Goal: Check status: Check status

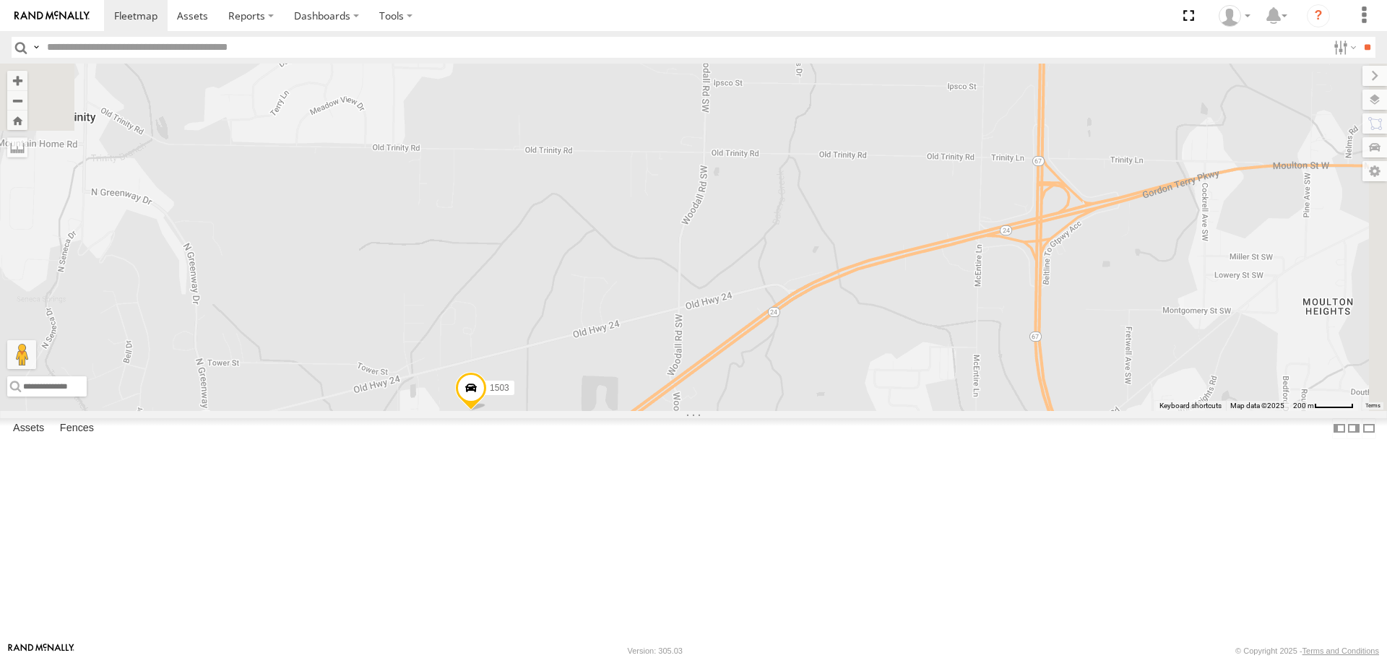
drag, startPoint x: 1118, startPoint y: 163, endPoint x: 895, endPoint y: 462, distance: 372.3
click at [896, 410] on div "1504 1507 201 213 205 221 209 212 204 200 295 203 1505 1509 210 Bad Tracker 150…" at bounding box center [693, 237] width 1387 height 347
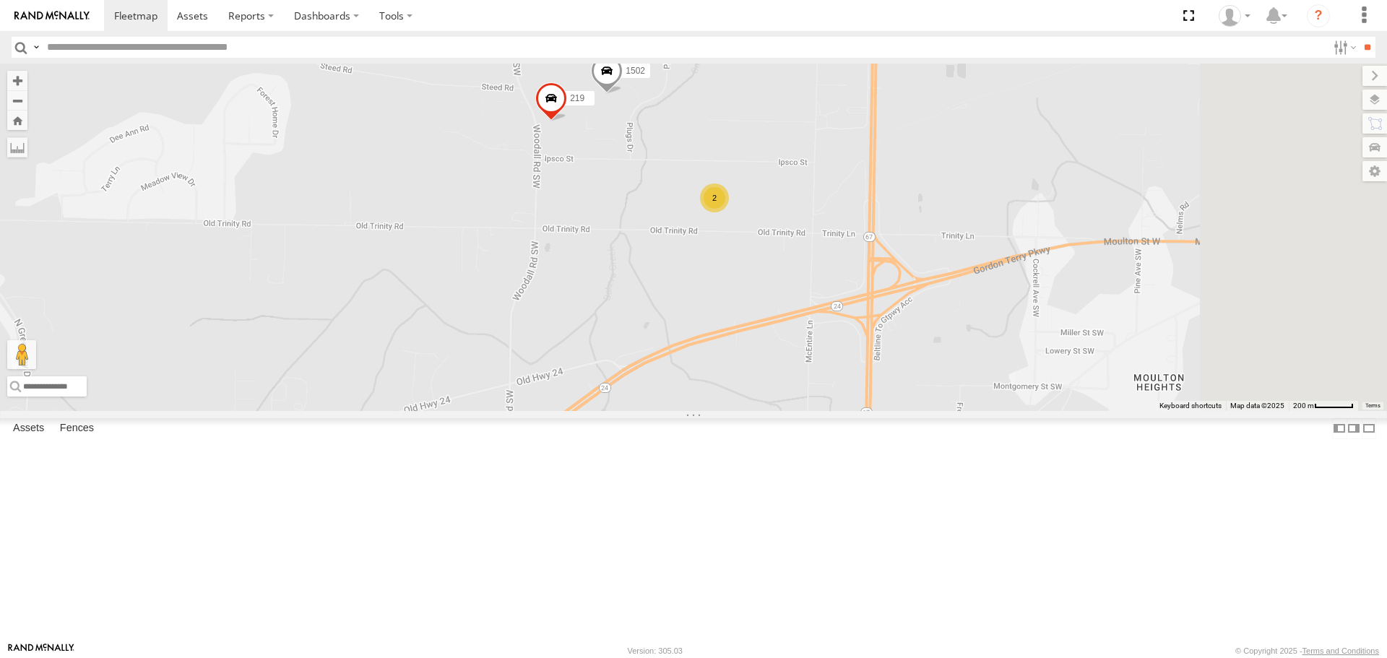
drag, startPoint x: 856, startPoint y: 306, endPoint x: 788, endPoint y: 314, distance: 68.5
click at [789, 314] on div "1504 1507 201 213 205 221 209 212 204 200 295 203 1505 1509 210 Bad Tracker 150…" at bounding box center [693, 237] width 1387 height 347
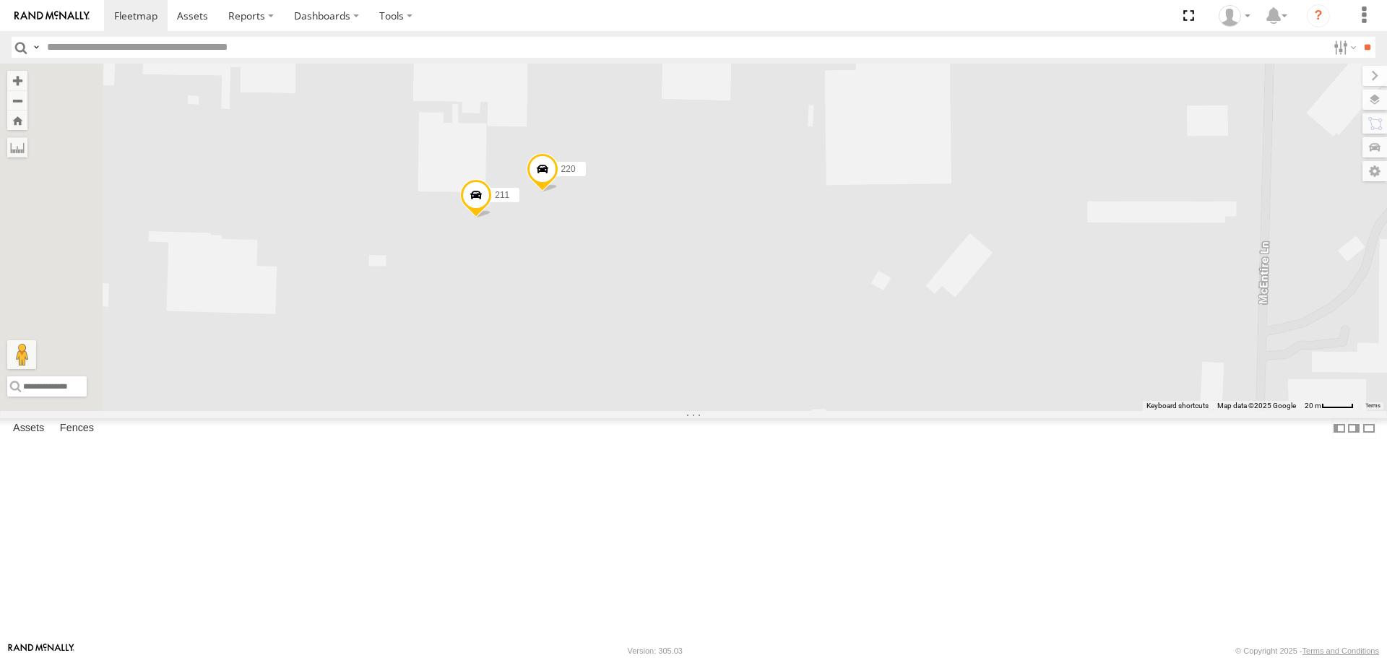
drag, startPoint x: 660, startPoint y: 348, endPoint x: 728, endPoint y: 341, distance: 69.0
click at [713, 354] on div "1504 1507 201 213 205 221 209 212 204 200 295 203 1505 1509 210 Bad Tracker 150…" at bounding box center [693, 237] width 1387 height 347
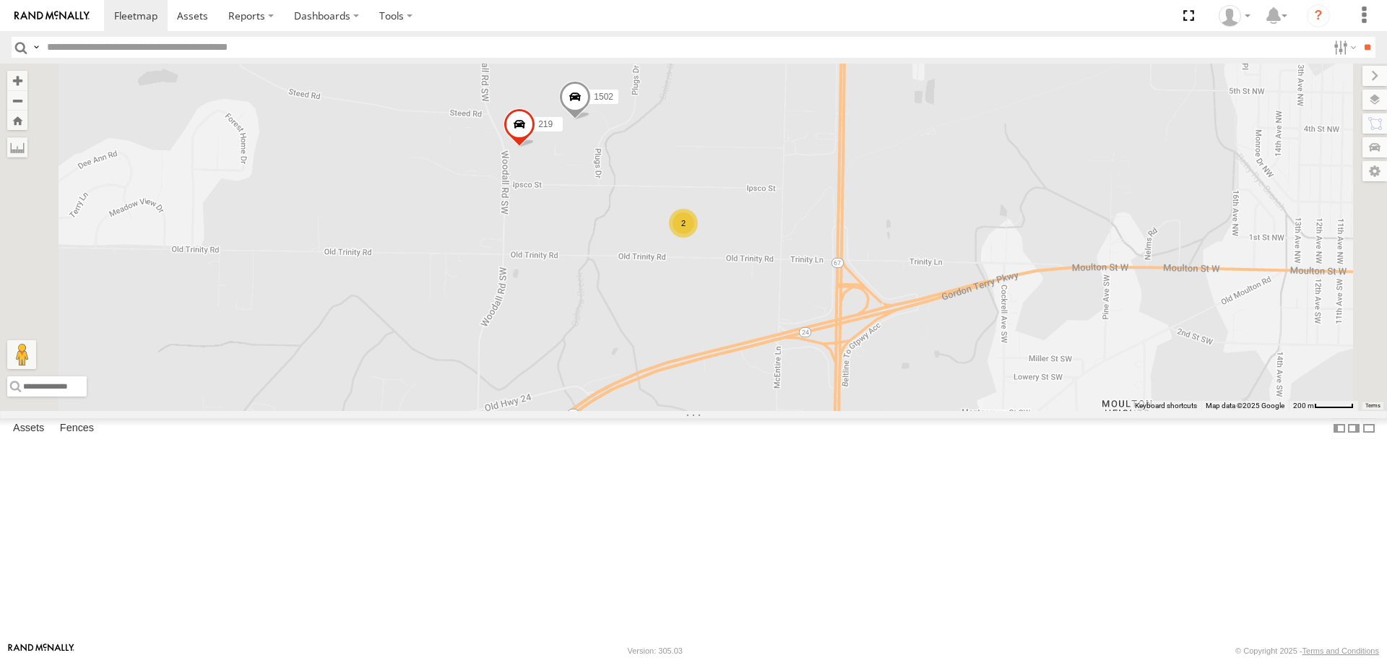
drag, startPoint x: 642, startPoint y: 407, endPoint x: 774, endPoint y: 353, distance: 142.0
click at [779, 356] on div "1504 1507 201 213 205 221 209 212 204 200 295 203 1505 1509 210 Bad Tracker 150…" at bounding box center [693, 237] width 1387 height 347
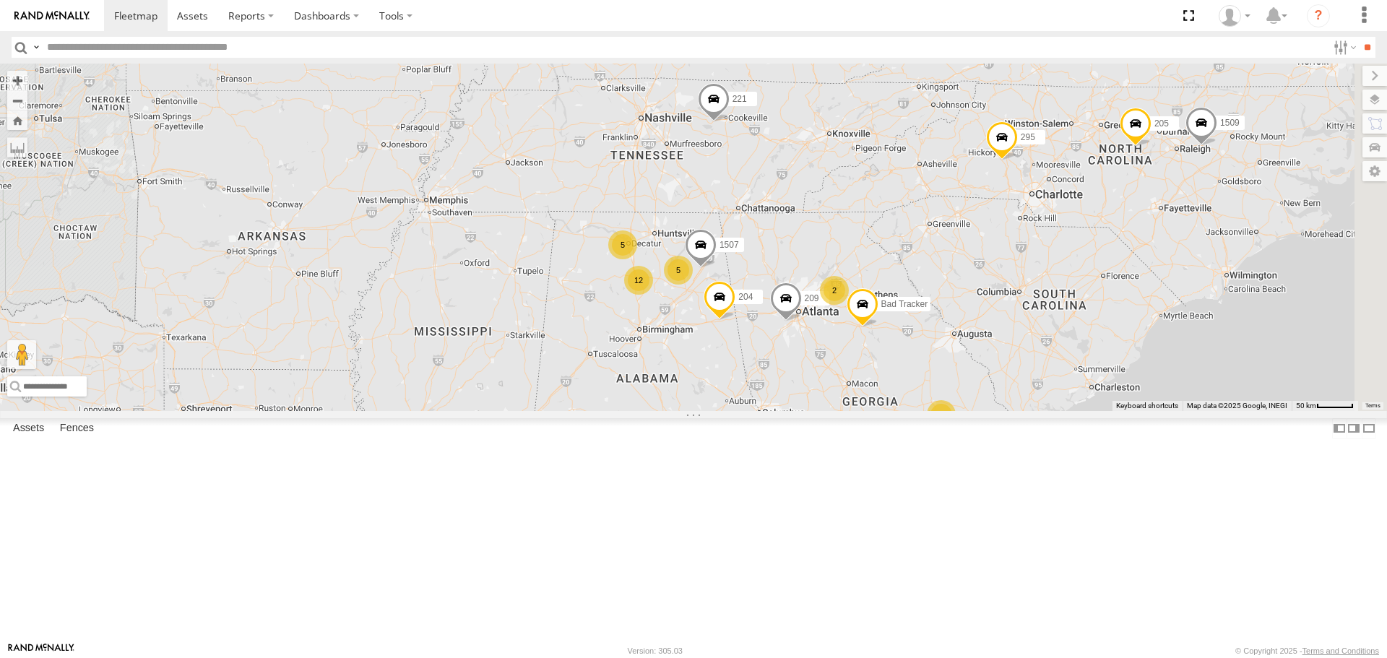
drag, startPoint x: 1149, startPoint y: 444, endPoint x: 994, endPoint y: 444, distance: 154.6
click at [991, 410] on div "201 213 205 221 209 212 204 295 203 1505 1509 1507 2 2 5 5 12 2 Bad Tracker" at bounding box center [693, 237] width 1387 height 347
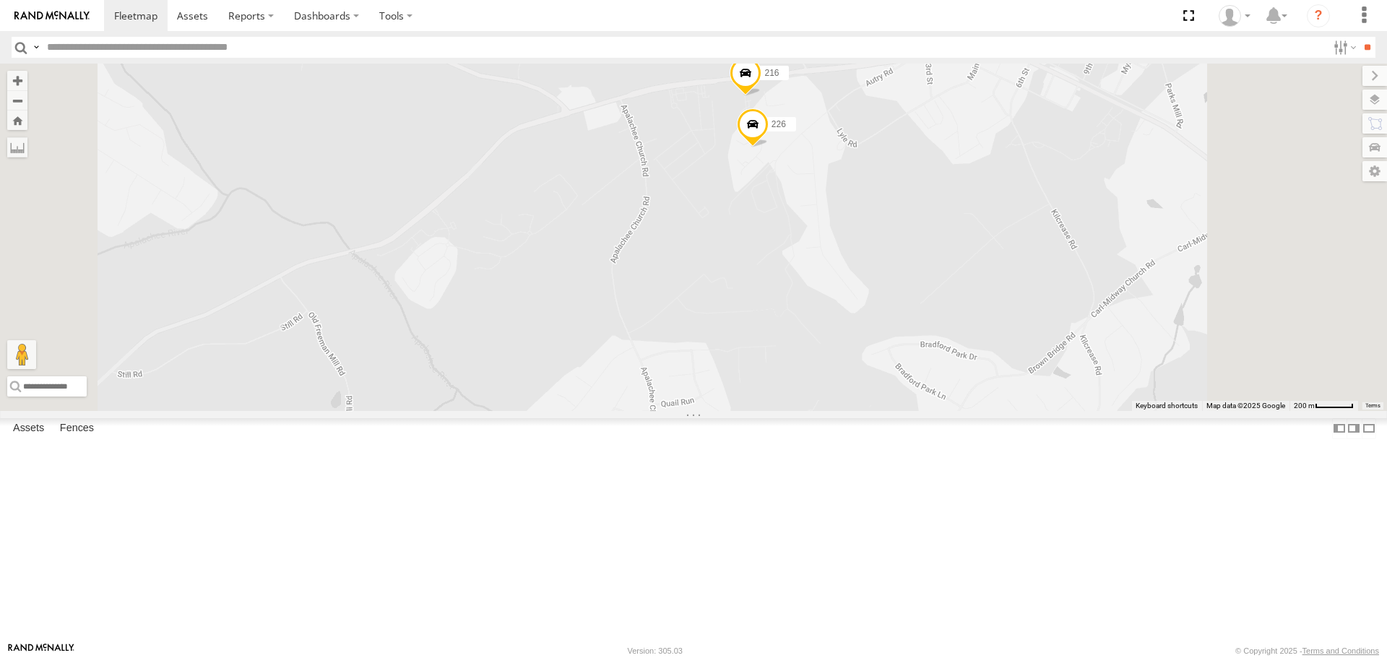
click at [769, 148] on span at bounding box center [753, 128] width 32 height 39
drag, startPoint x: 929, startPoint y: 301, endPoint x: 918, endPoint y: 379, distance: 78.7
click at [918, 379] on div "201 213 205 221 209 212 204 295 203 1505 1509 1507 Bad Tracker 226 216 226 All …" at bounding box center [693, 237] width 1387 height 347
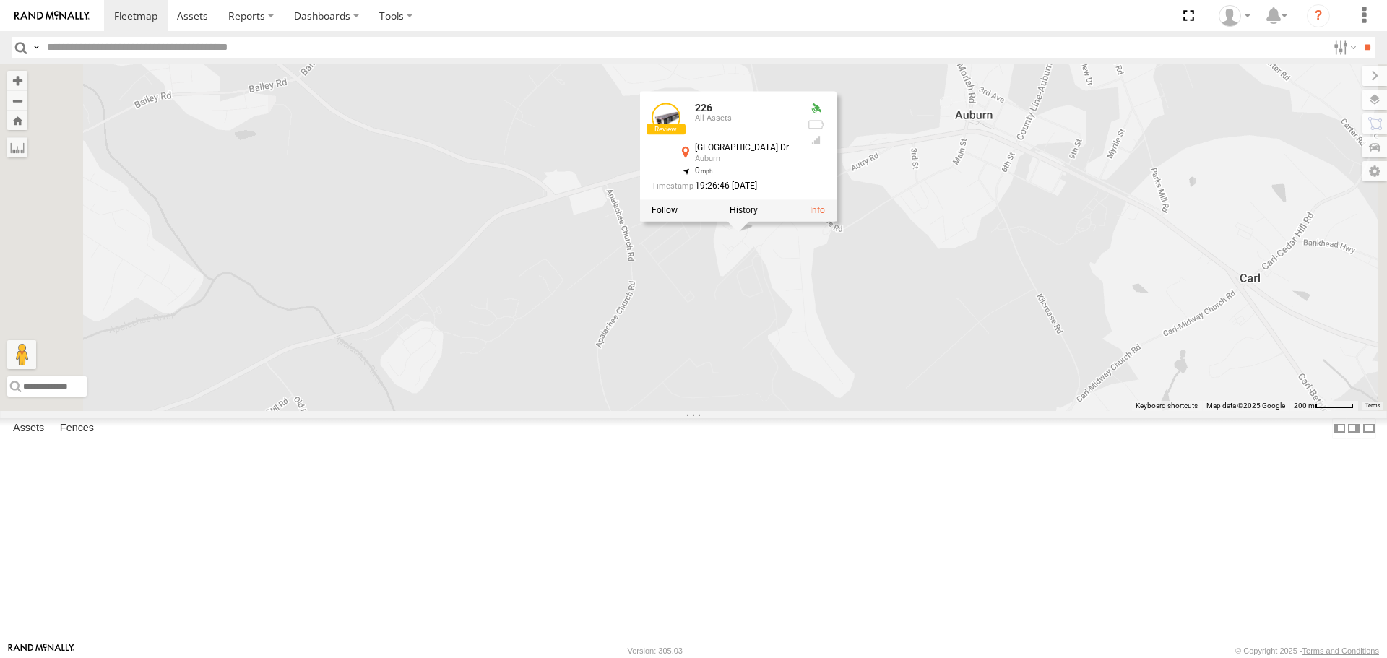
click at [975, 370] on div "201 213 205 221 209 212 204 295 203 1505 1509 1507 Bad Tracker 226 216 226 All …" at bounding box center [693, 237] width 1387 height 347
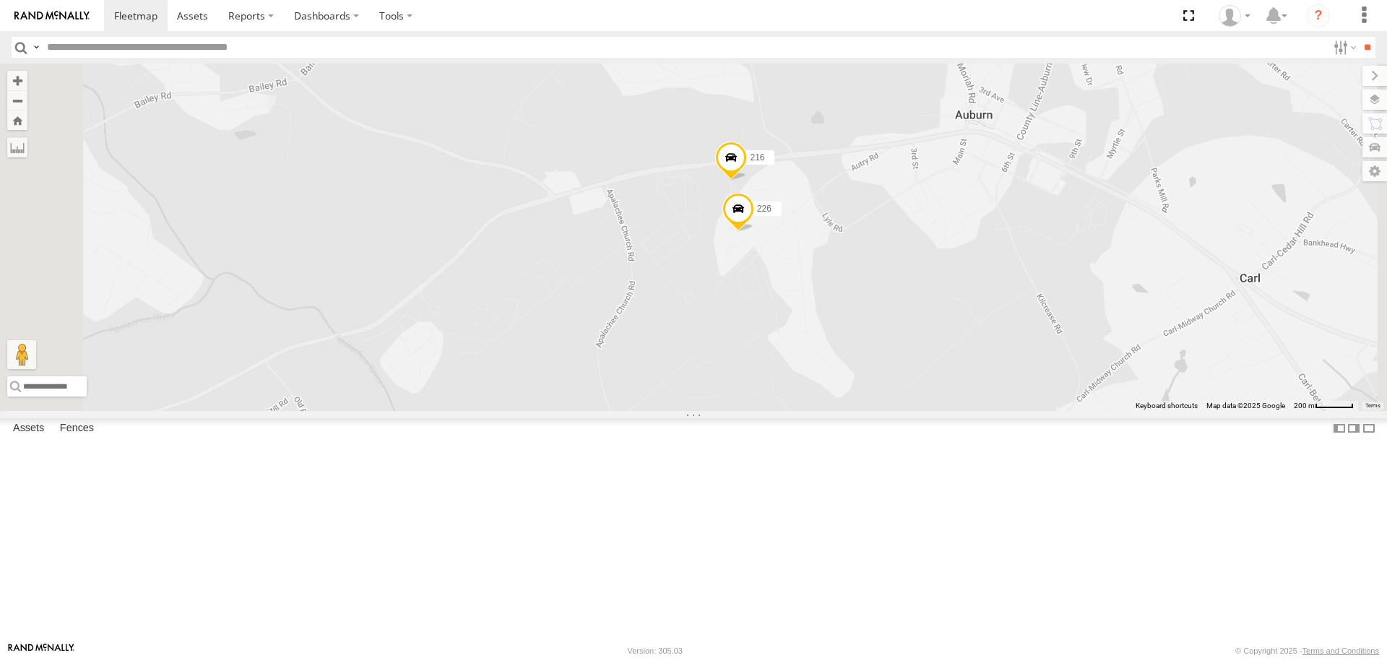
click at [747, 181] on span at bounding box center [731, 161] width 32 height 39
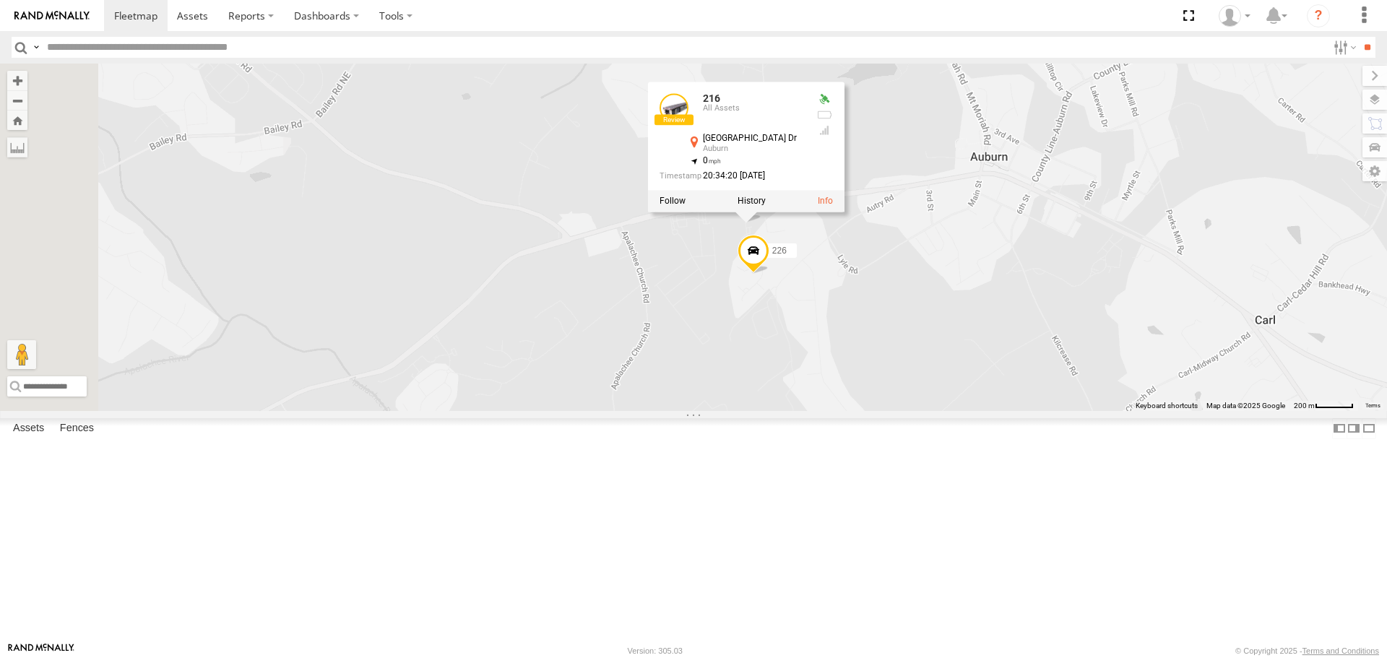
drag, startPoint x: 966, startPoint y: 314, endPoint x: 982, endPoint y: 358, distance: 46.9
click at [982, 358] on div "201 213 205 221 209 212 204 295 203 1505 1509 1507 Bad Tracker 226 216 216 All …" at bounding box center [693, 237] width 1387 height 347
click at [978, 347] on div "201 213 205 221 209 212 204 295 203 1505 1509 1507 Bad Tracker 226 216 216 All …" at bounding box center [693, 237] width 1387 height 347
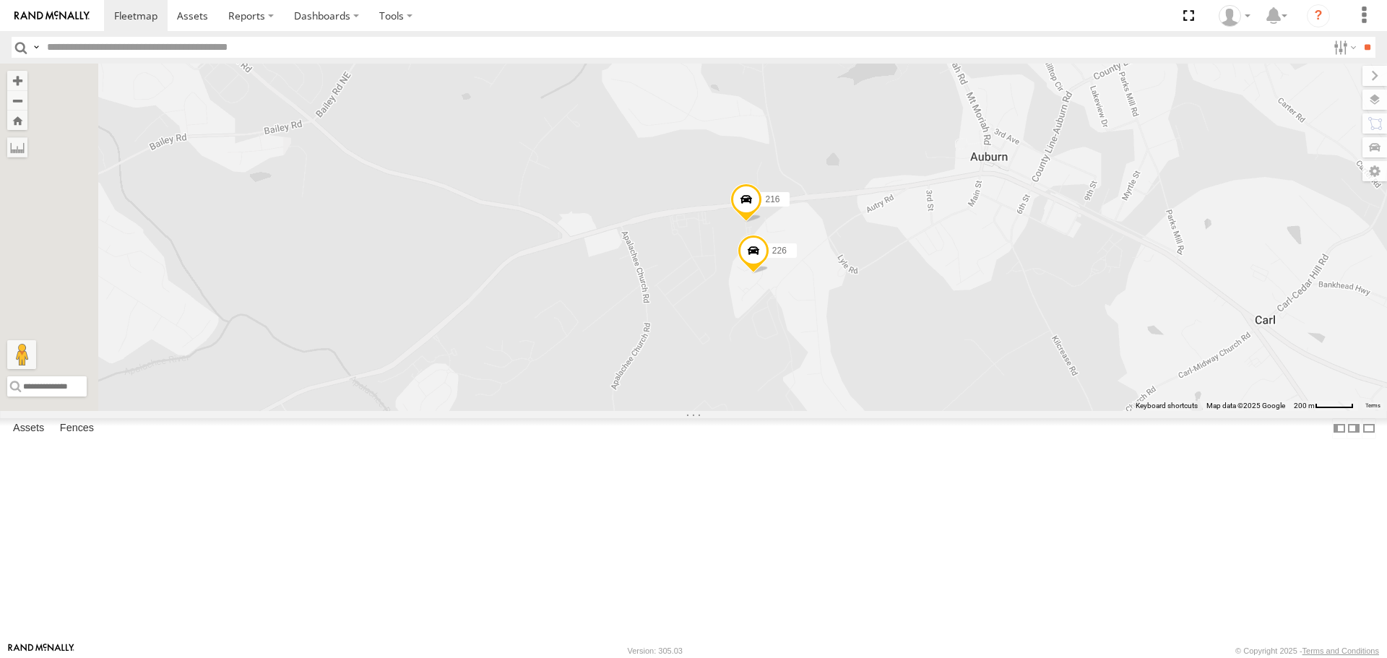
click at [770, 275] on span at bounding box center [754, 255] width 32 height 39
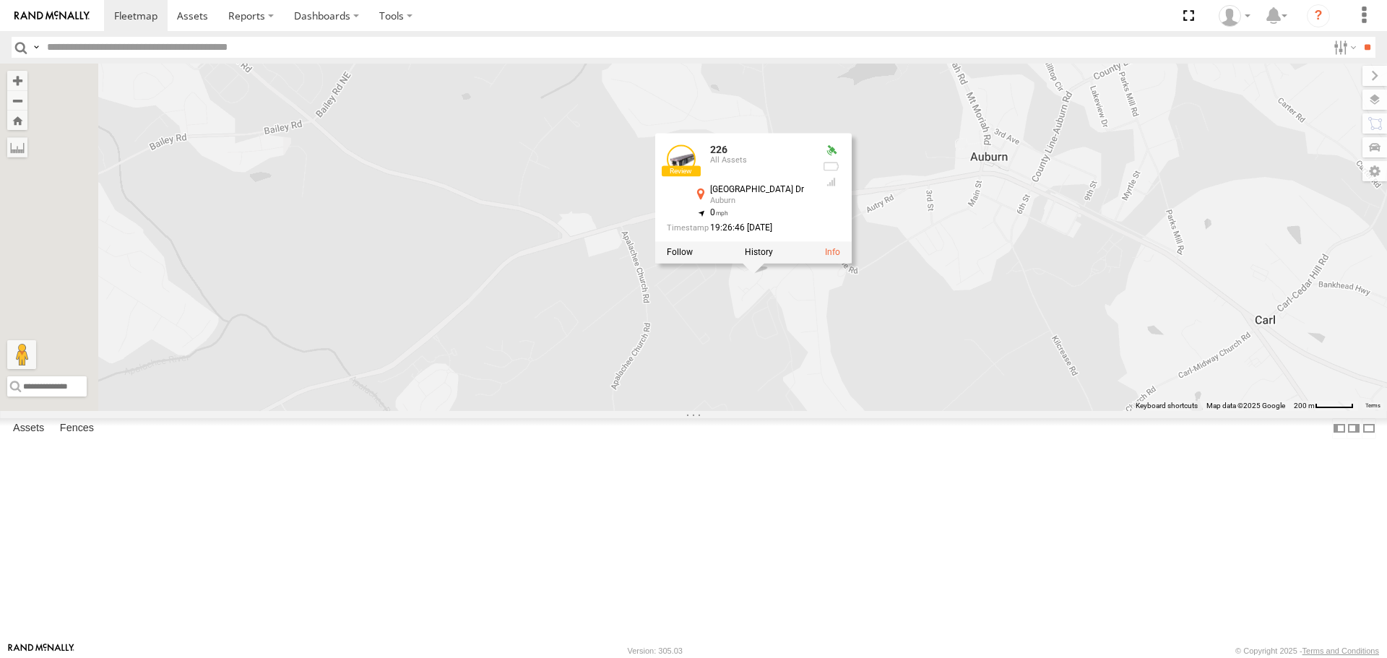
click at [1046, 343] on div "201 213 205 221 209 212 204 295 203 1505 1509 1507 Bad Tracker 226 216 226 All …" at bounding box center [693, 237] width 1387 height 347
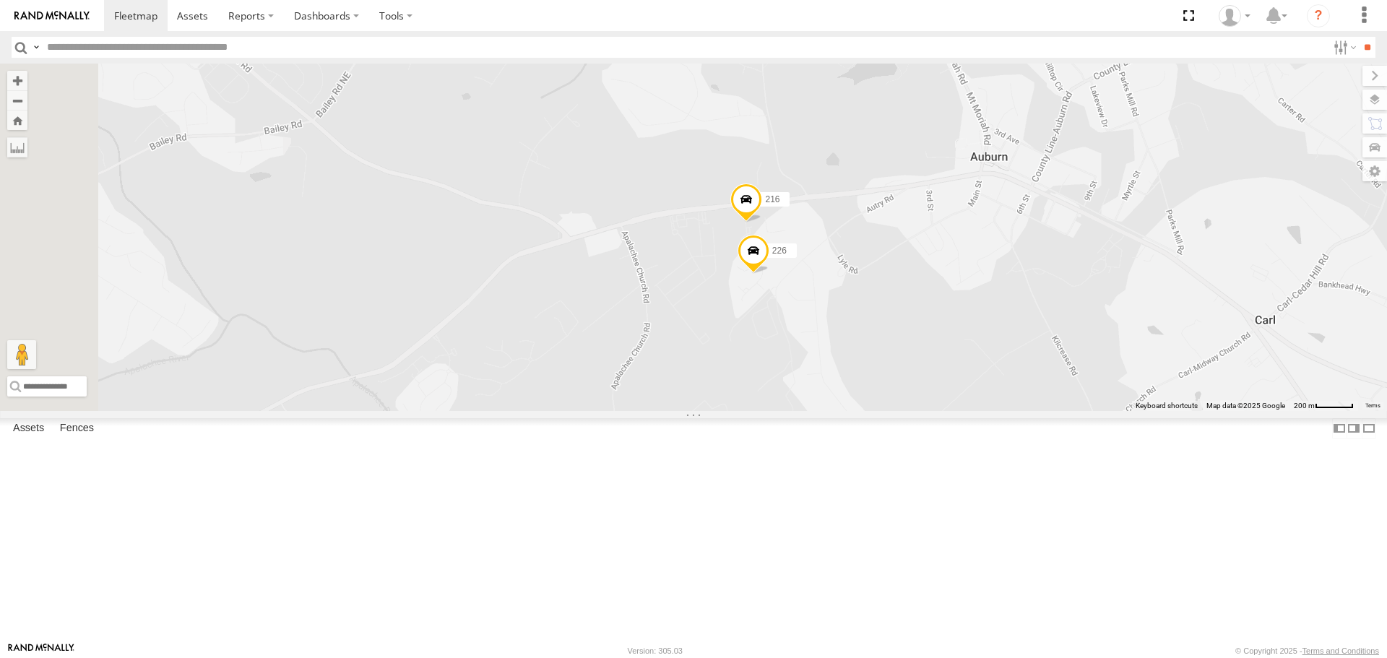
click at [762, 223] on span at bounding box center [747, 203] width 32 height 39
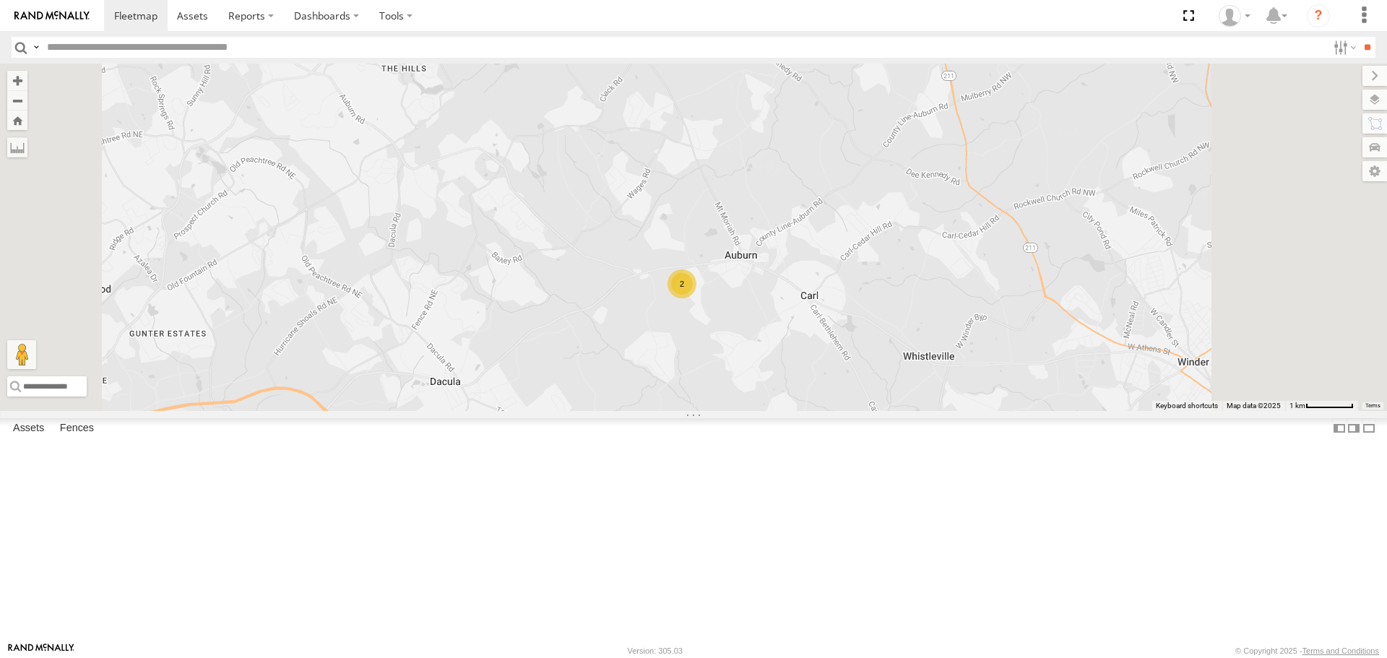
click at [824, 410] on div "201 213 205 221 209 212 204 295 203 1505 1509 1507 Bad Tracker 2" at bounding box center [693, 237] width 1387 height 347
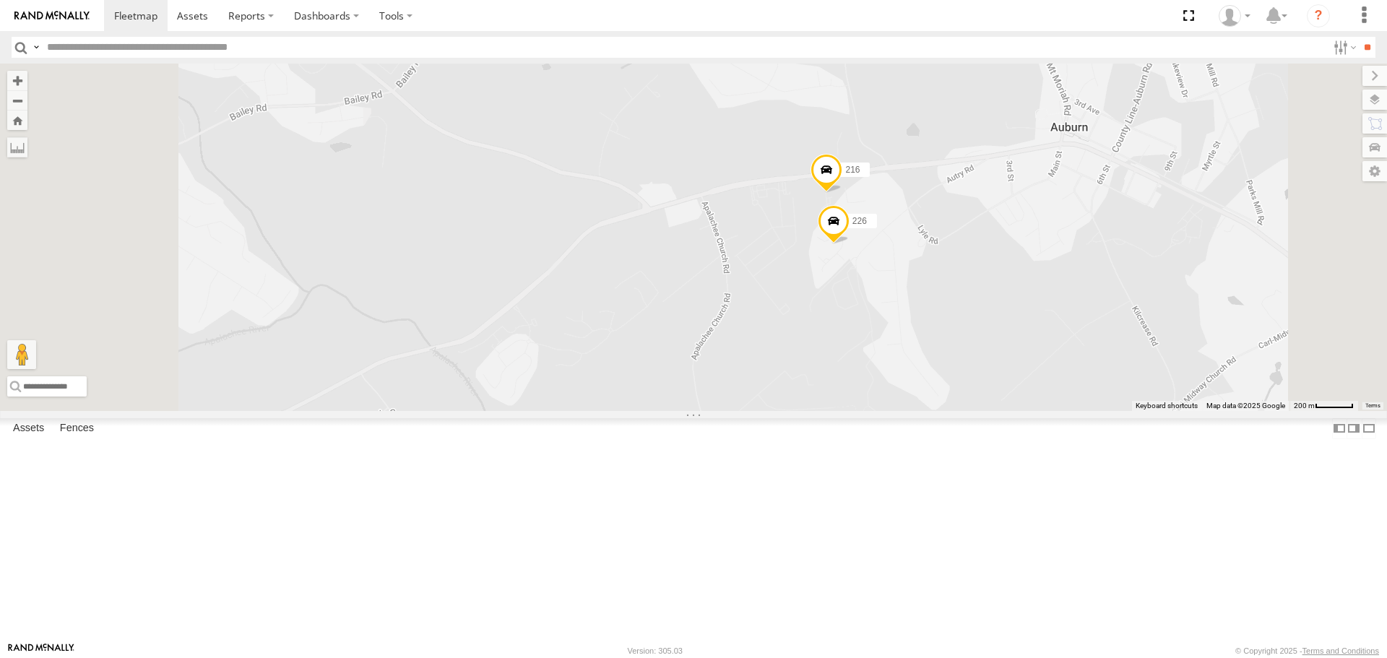
click at [850, 245] on span at bounding box center [834, 225] width 32 height 39
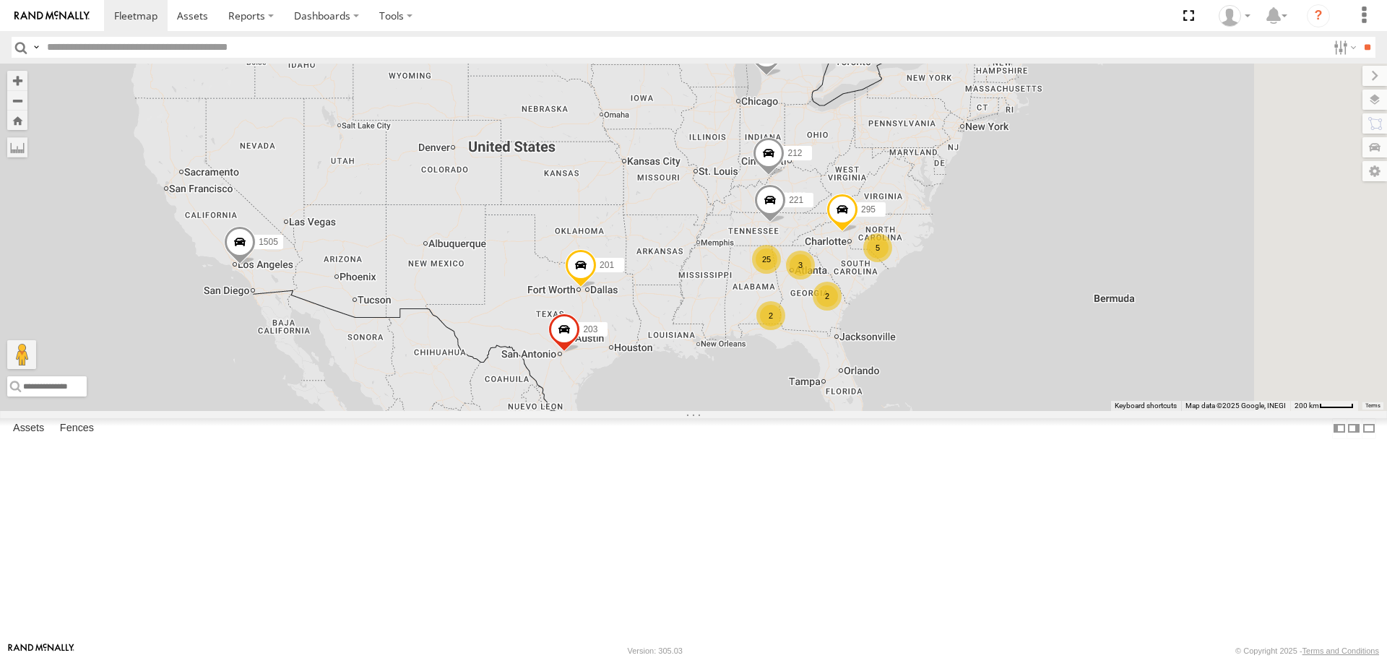
drag, startPoint x: 1015, startPoint y: 419, endPoint x: 874, endPoint y: 400, distance: 142.2
click at [865, 389] on div "5 25 201 213 2 221 2 212 3 295 203 1505" at bounding box center [693, 237] width 1387 height 347
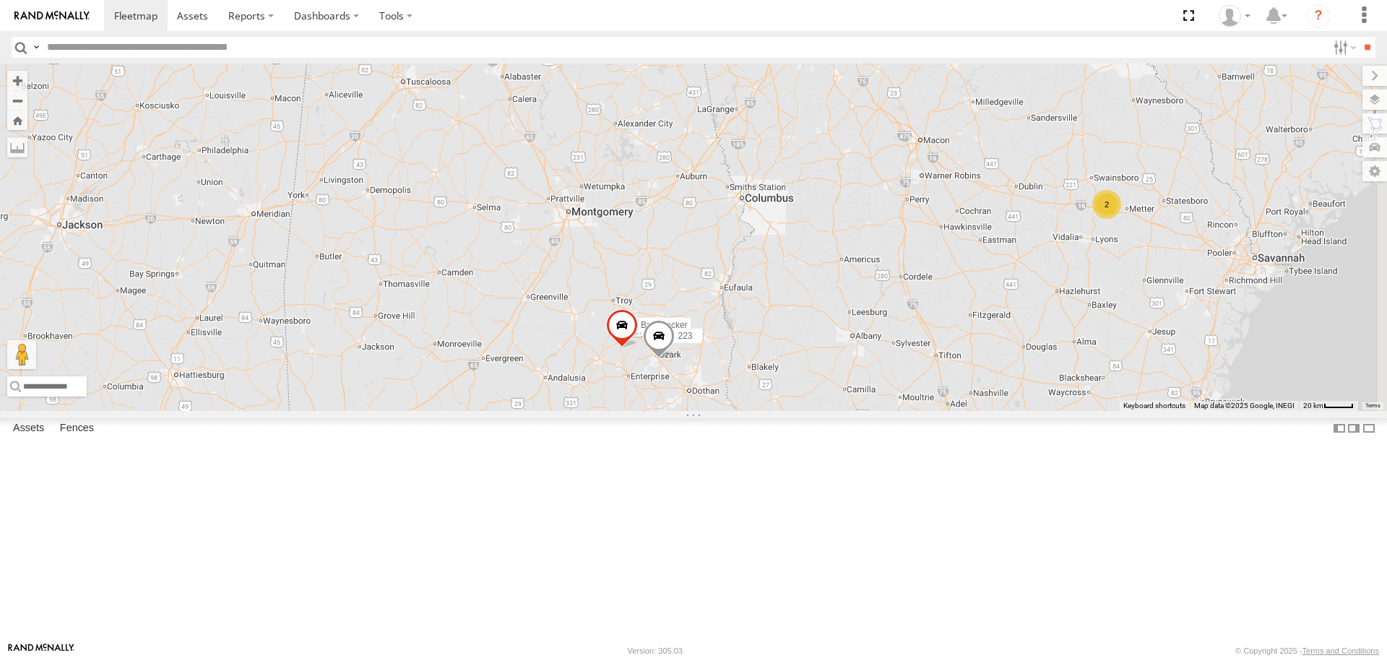
drag, startPoint x: 908, startPoint y: 431, endPoint x: 796, endPoint y: 384, distance: 121.2
click at [796, 384] on div "201 213 221 212 295 203 1505 205 209 204 1509 1507 Bad Tracker 2 223 5 12 Bad T…" at bounding box center [693, 237] width 1387 height 347
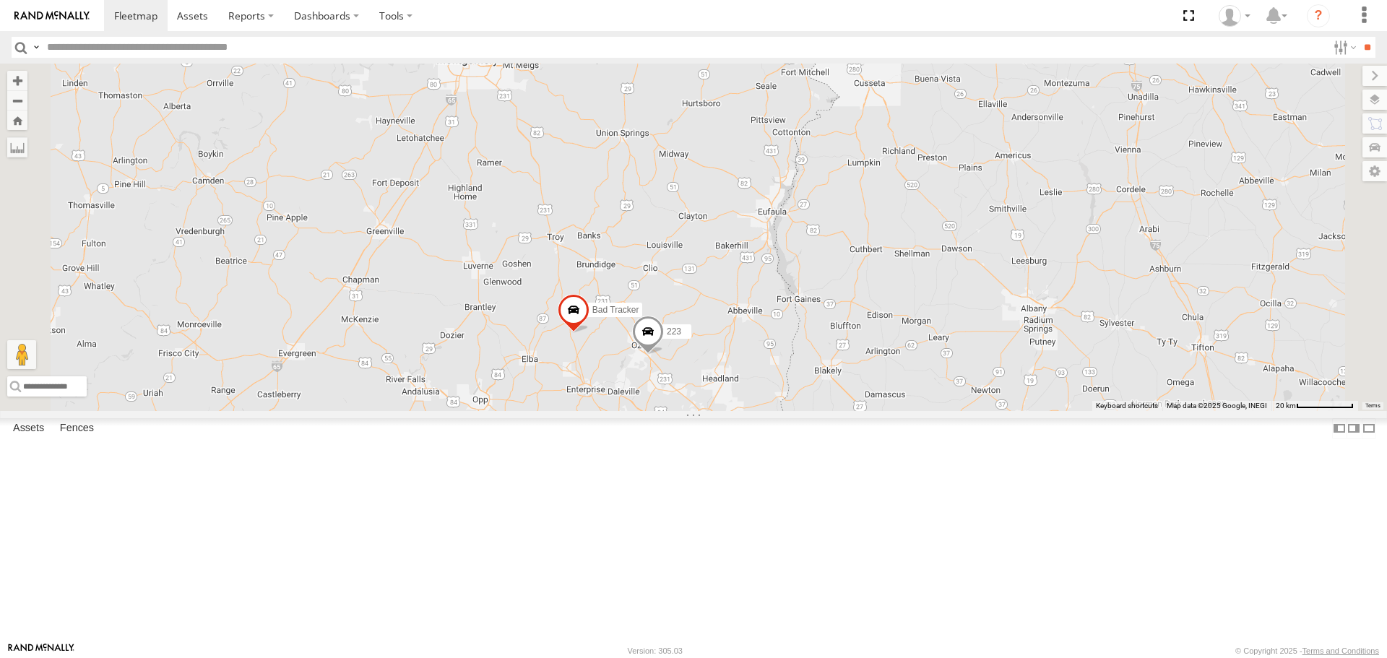
click at [664, 356] on span at bounding box center [648, 335] width 32 height 39
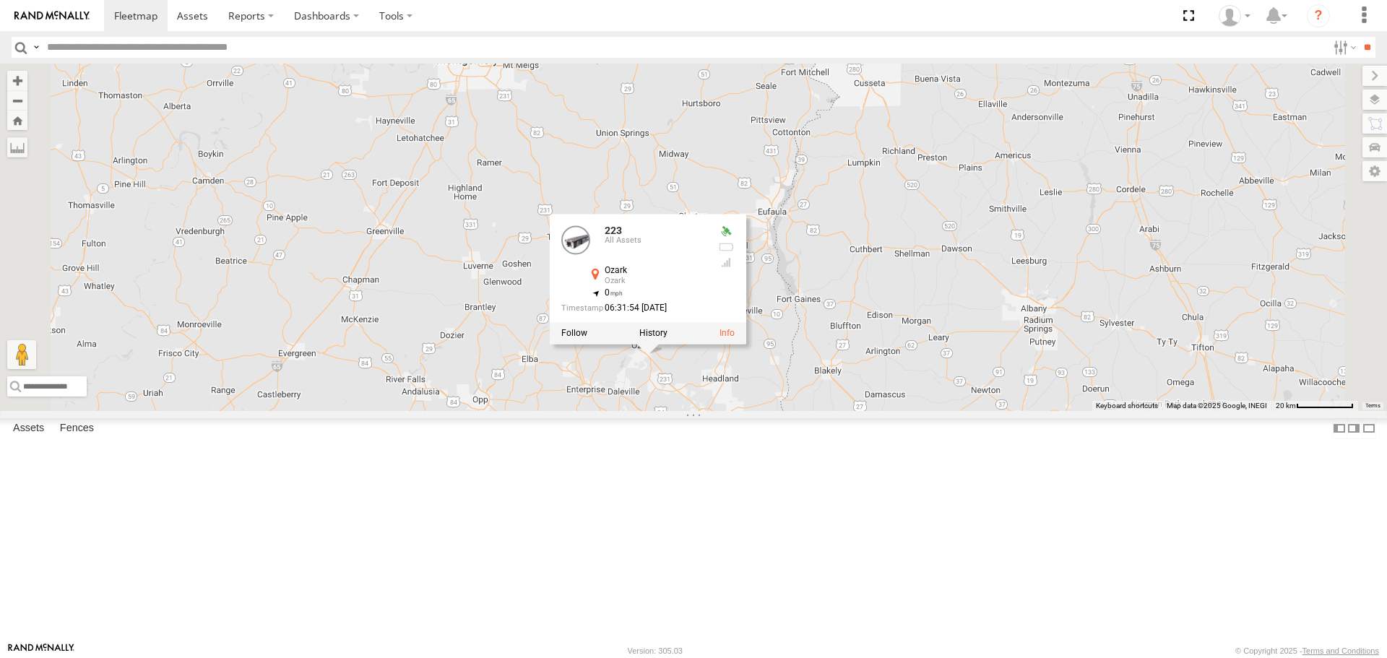
click at [921, 410] on div "201 213 221 212 295 203 1505 205 209 204 1509 1507 Bad Tracker 223 Bad Tracker …" at bounding box center [693, 237] width 1387 height 347
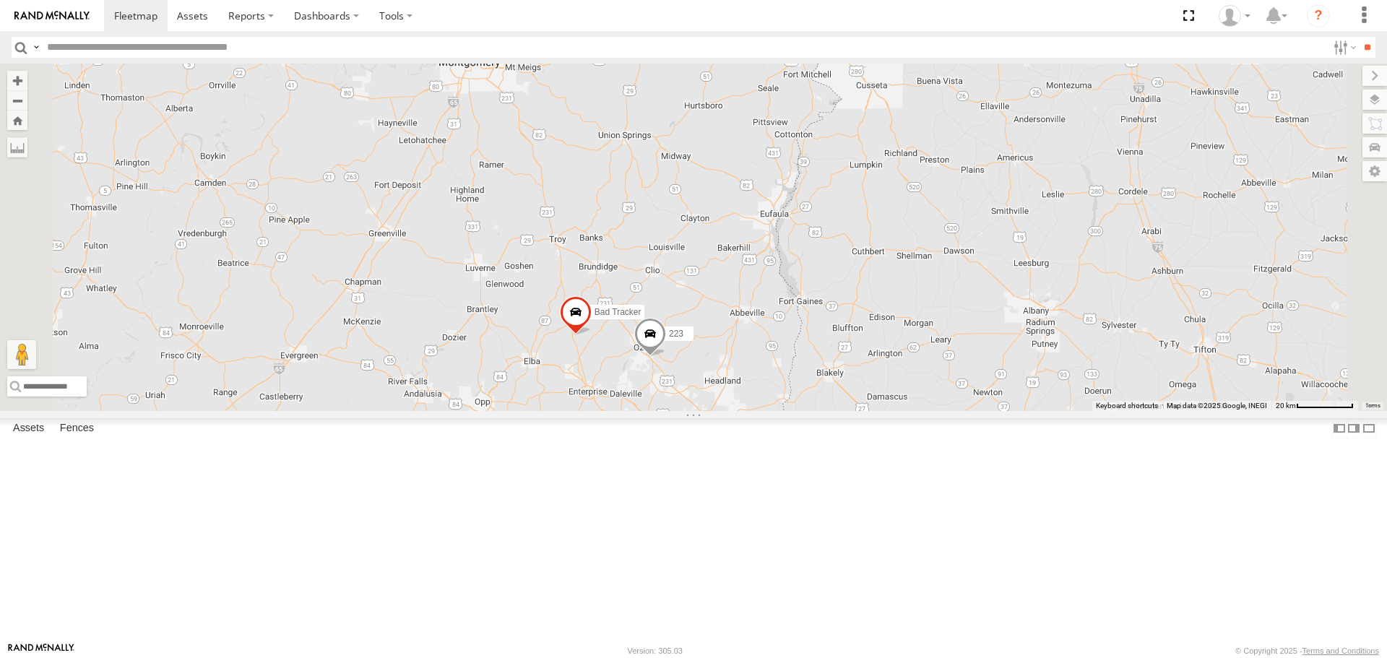
click at [851, 410] on div "201 213 221 212 295 203 1505 205 209 204 1509 1507 Bad Tracker 223 Bad Tracker" at bounding box center [693, 237] width 1387 height 347
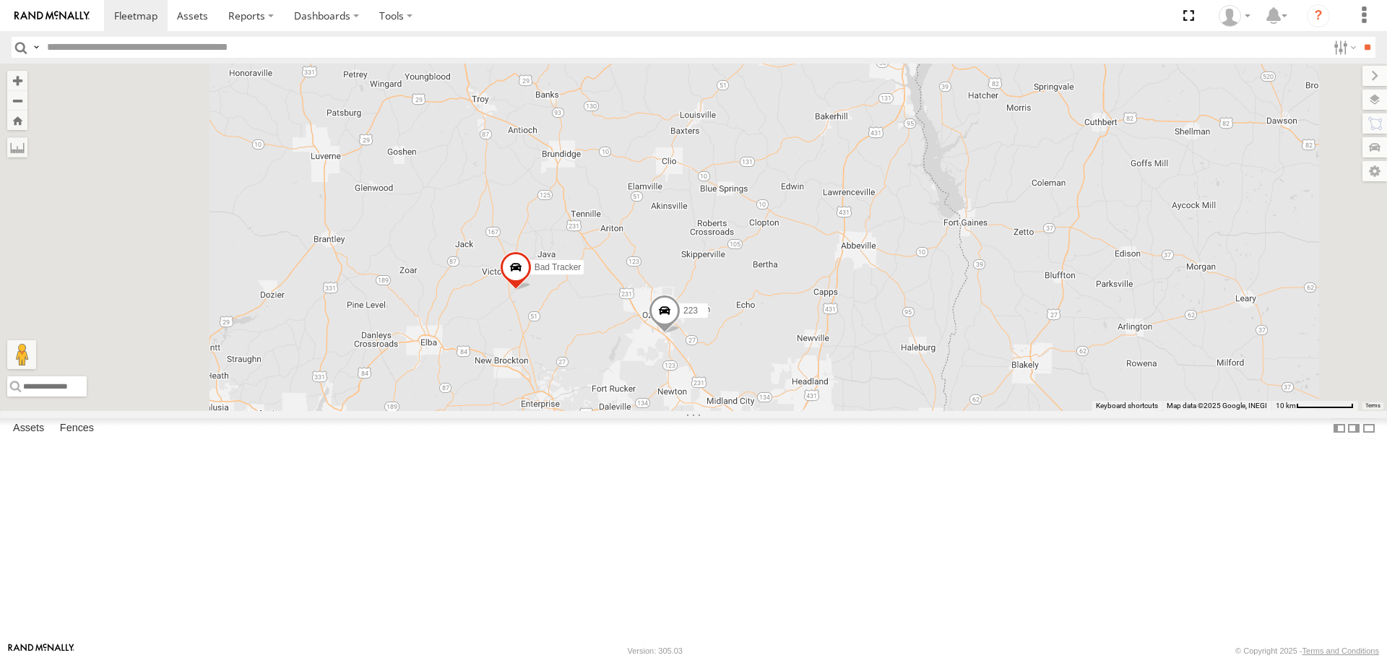
drag, startPoint x: 860, startPoint y: 478, endPoint x: 901, endPoint y: 464, distance: 43.6
click at [901, 410] on div "201 213 221 212 295 203 1505 205 209 204 1509 1507 Bad Tracker 223 Bad Tracker" at bounding box center [693, 237] width 1387 height 347
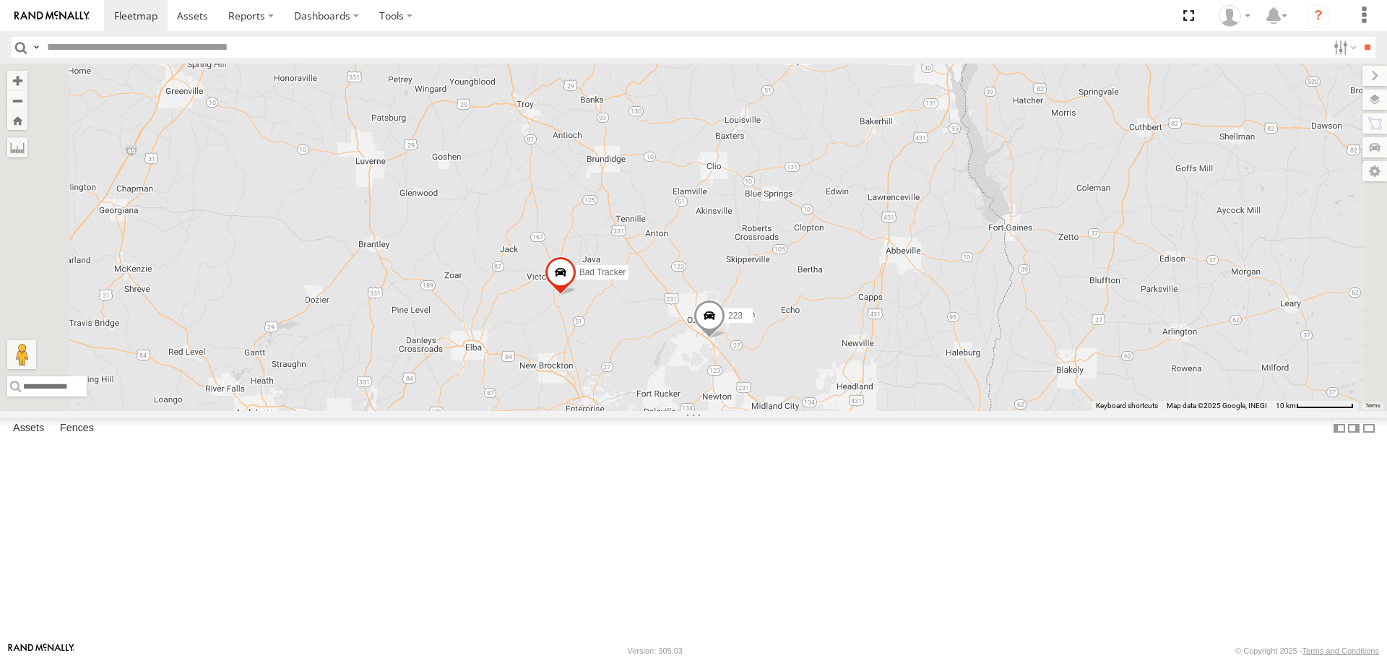
drag, startPoint x: 793, startPoint y: 409, endPoint x: 836, endPoint y: 417, distance: 43.4
click at [836, 410] on div "201 213 221 212 295 203 1505 205 209 204 1509 1507 Bad Tracker 223 Bad Tracker" at bounding box center [693, 237] width 1387 height 347
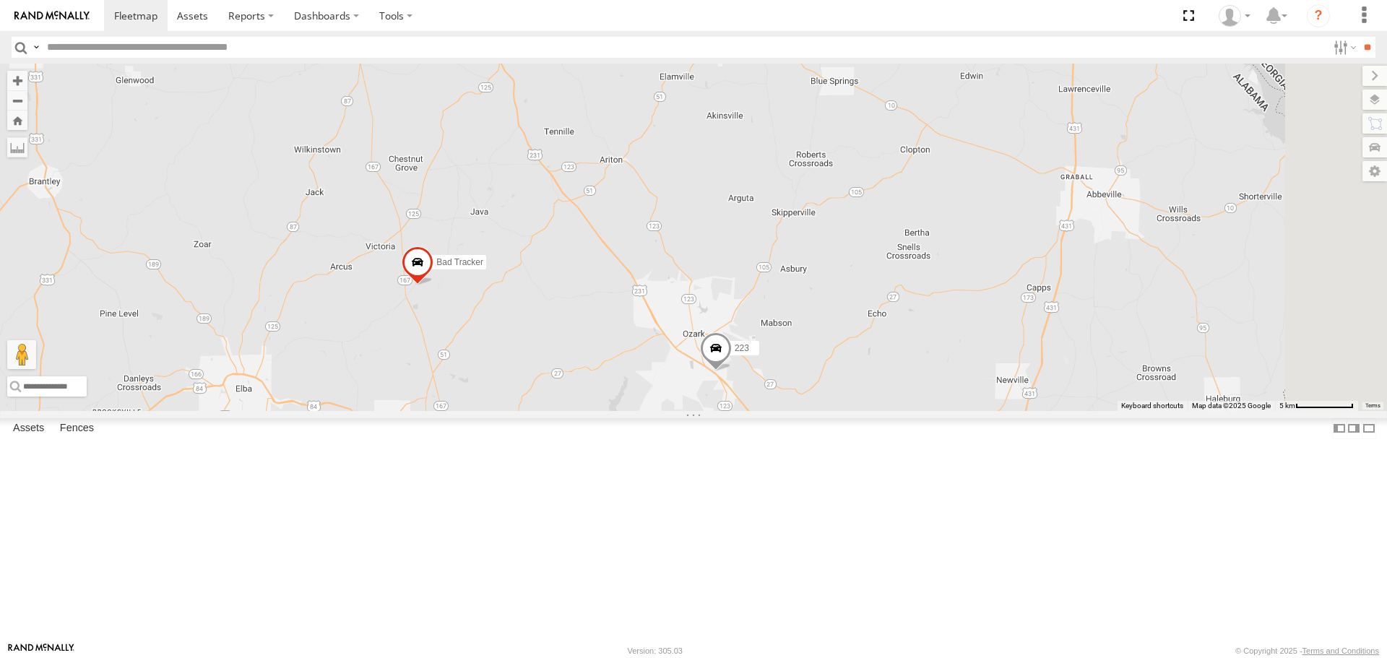
drag, startPoint x: 861, startPoint y: 449, endPoint x: 802, endPoint y: 437, distance: 59.7
click at [802, 410] on div "201 213 221 212 295 203 1505 205 209 204 1509 1507 Bad Tracker 223 Bad Tracker" at bounding box center [693, 237] width 1387 height 347
